Goal: Entertainment & Leisure: Consume media (video, audio)

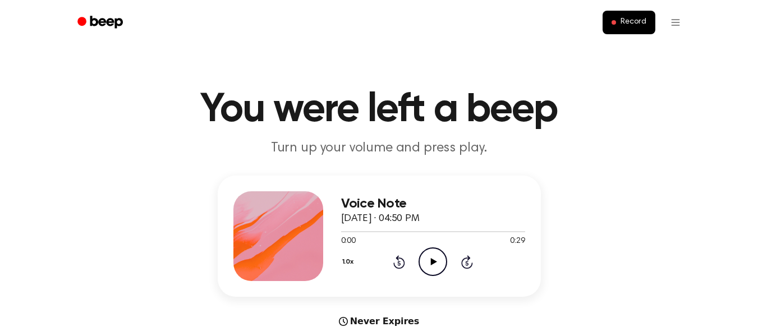
click at [429, 259] on icon "Play Audio" at bounding box center [433, 261] width 29 height 29
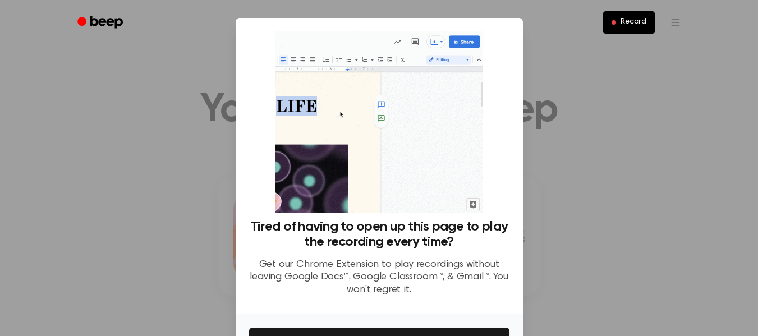
scroll to position [72, 0]
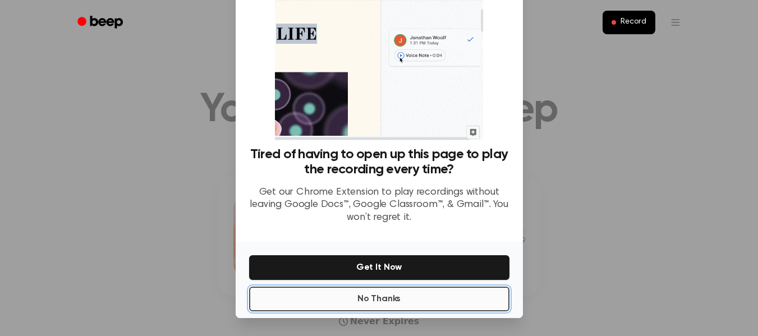
click at [405, 293] on button "No Thanks" at bounding box center [379, 299] width 260 height 25
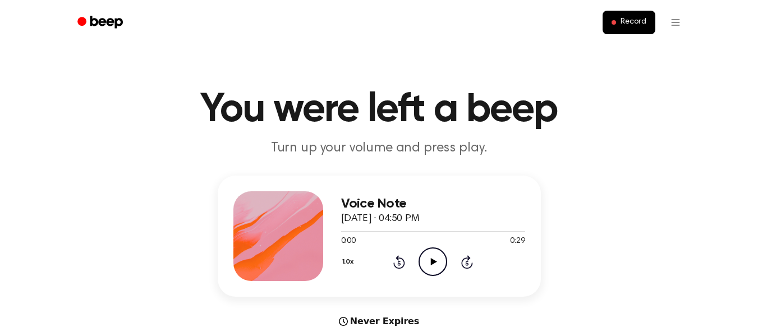
click at [426, 263] on icon "Play Audio" at bounding box center [433, 261] width 29 height 29
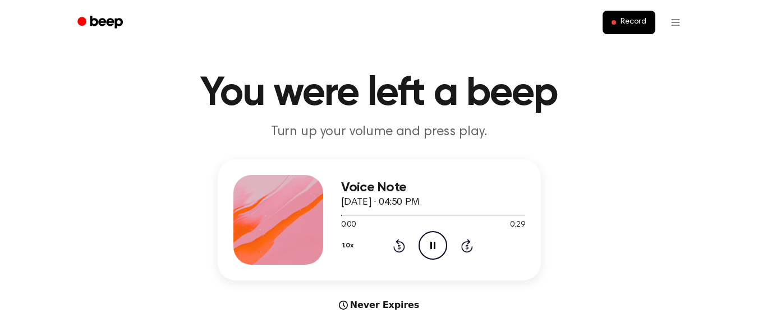
scroll to position [18, 0]
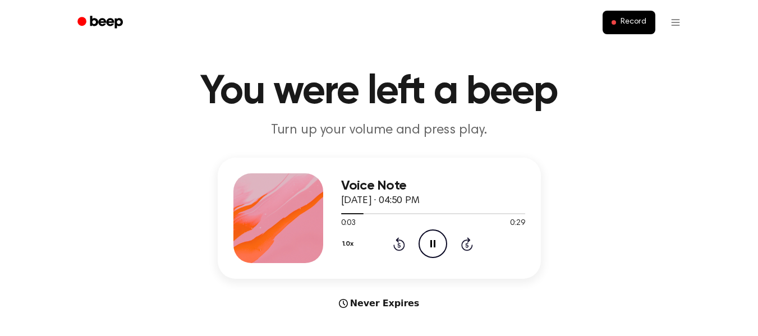
click at [424, 248] on icon "Pause Audio" at bounding box center [433, 244] width 29 height 29
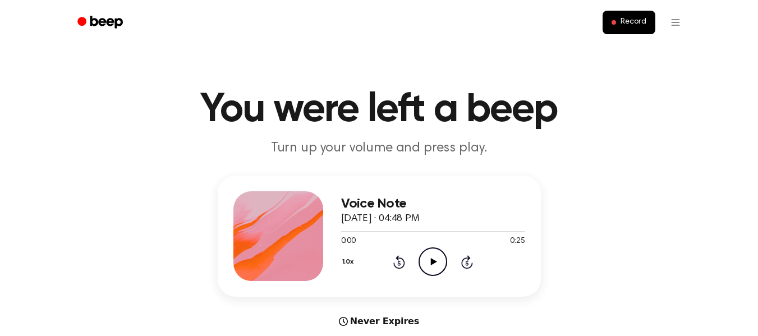
click at [440, 268] on icon "Play Audio" at bounding box center [433, 261] width 29 height 29
click at [440, 268] on icon "Pause Audio" at bounding box center [433, 261] width 29 height 29
click at [440, 268] on icon "Play Audio" at bounding box center [433, 261] width 29 height 29
click at [430, 258] on icon "Play Audio" at bounding box center [433, 261] width 29 height 29
